Goal: Transaction & Acquisition: Purchase product/service

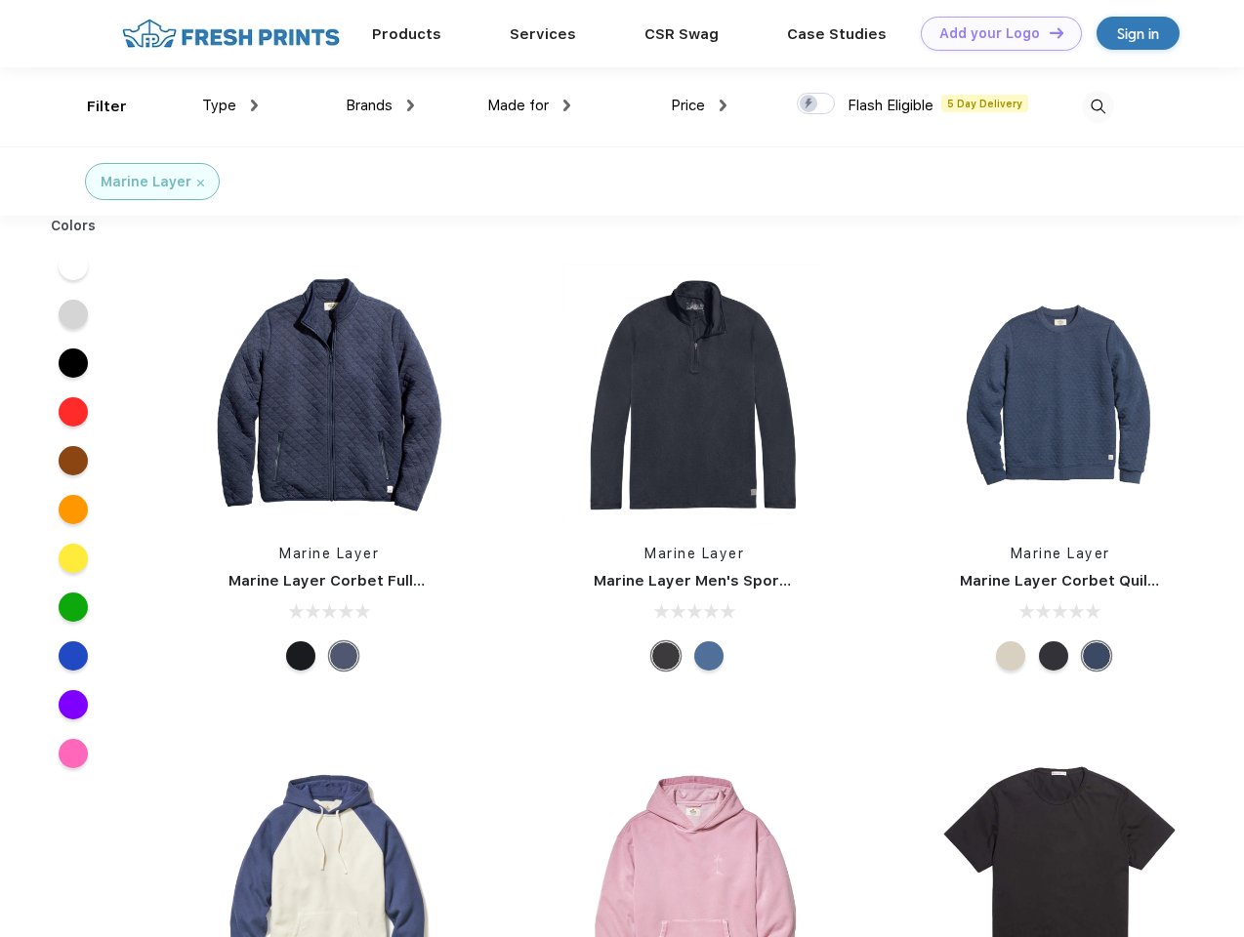
scroll to position [1, 0]
click at [994, 33] on link "Add your Logo Design Tool" at bounding box center [1001, 34] width 161 height 34
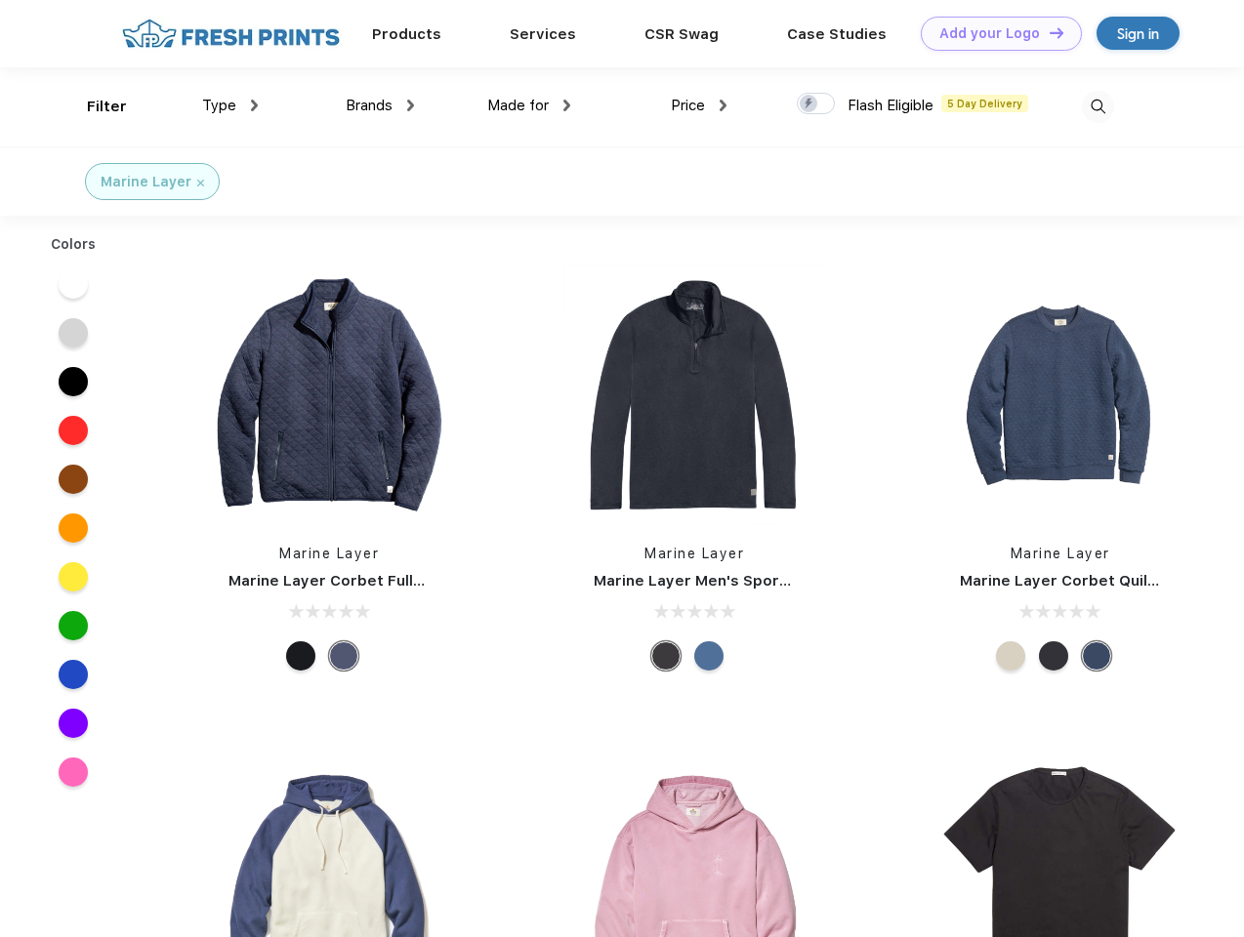
click at [0, 0] on div "Design Tool" at bounding box center [0, 0] width 0 height 0
click at [1048, 32] on link "Add your Logo Design Tool" at bounding box center [1001, 34] width 161 height 34
click at [94, 106] on div "Filter" at bounding box center [107, 107] width 40 height 22
click at [230, 105] on span "Type" at bounding box center [219, 106] width 34 height 18
click at [380, 105] on span "Brands" at bounding box center [369, 106] width 47 height 18
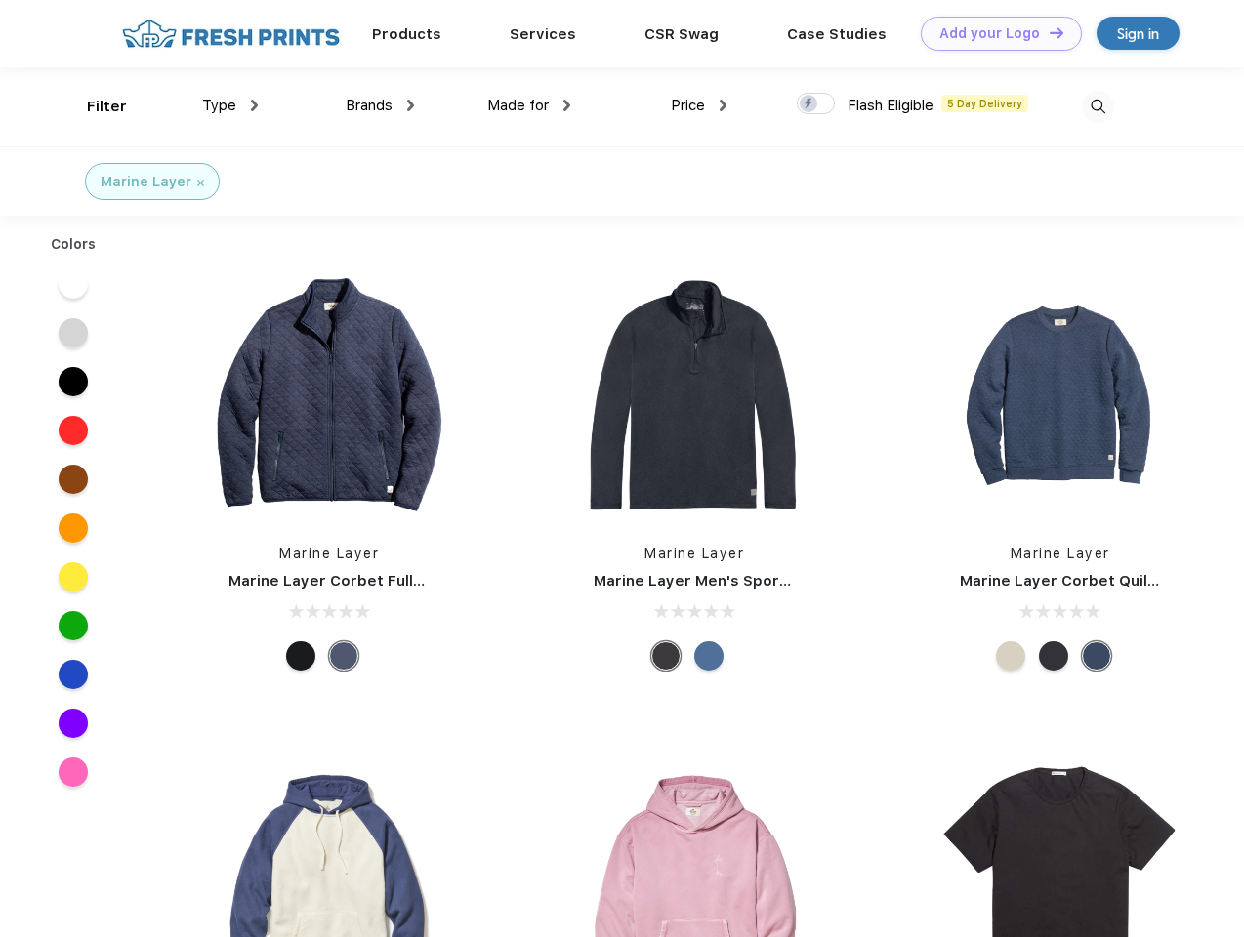
click at [529, 105] on span "Made for" at bounding box center [518, 106] width 62 height 18
click at [699, 105] on span "Price" at bounding box center [688, 106] width 34 height 18
click at [816, 104] on div at bounding box center [816, 103] width 38 height 21
click at [809, 104] on input "checkbox" at bounding box center [803, 98] width 13 height 13
click at [1097, 106] on img at bounding box center [1098, 107] width 32 height 32
